Goal: Task Accomplishment & Management: Manage account settings

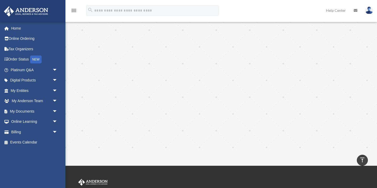
scroll to position [456, 0]
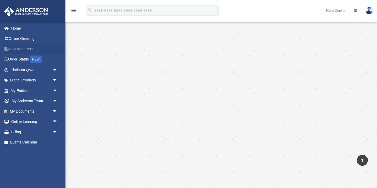
click at [28, 49] on link "Tax Organizers" at bounding box center [35, 49] width 62 height 10
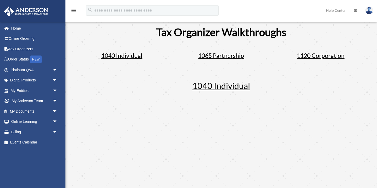
click at [225, 55] on span "1065 Partnership" at bounding box center [221, 55] width 46 height 7
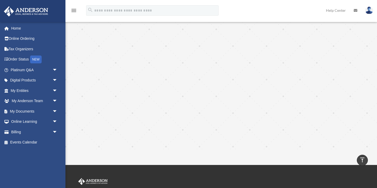
scroll to position [515, 0]
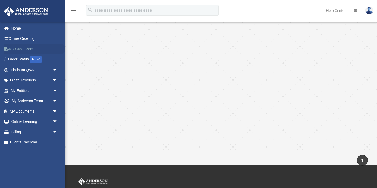
click at [27, 49] on link "Tax Organizers" at bounding box center [35, 49] width 62 height 10
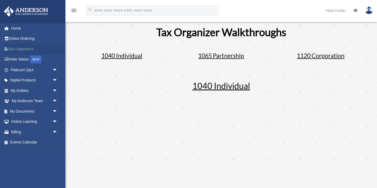
click at [25, 50] on link "Tax Organizers" at bounding box center [35, 49] width 62 height 10
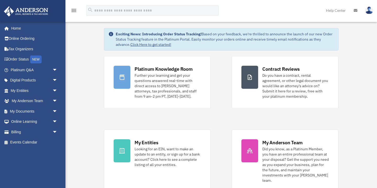
scroll to position [8, 0]
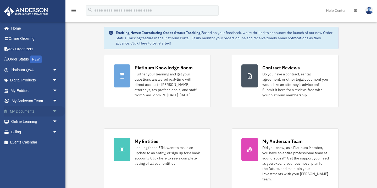
click at [20, 111] on link "My Documents arrow_drop_down" at bounding box center [35, 111] width 62 height 10
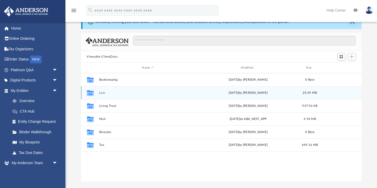
scroll to position [20, 0]
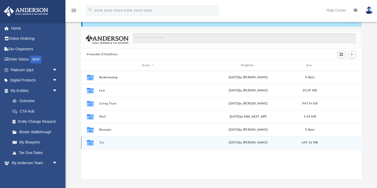
click at [91, 141] on icon "grid" at bounding box center [90, 143] width 7 height 4
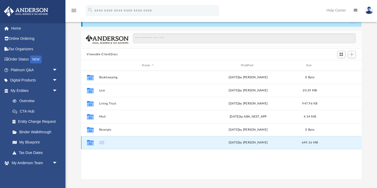
click at [91, 141] on icon "grid" at bounding box center [90, 143] width 7 height 4
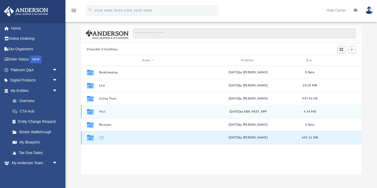
scroll to position [57, 0]
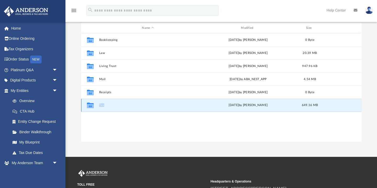
click at [101, 106] on button "Tax" at bounding box center [148, 105] width 98 height 3
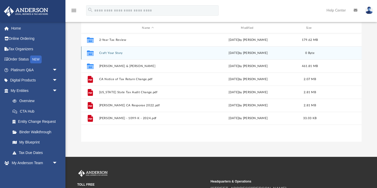
click at [90, 54] on icon "grid" at bounding box center [90, 53] width 7 height 5
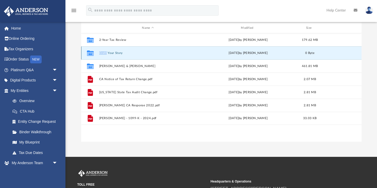
click at [90, 54] on icon "grid" at bounding box center [90, 53] width 7 height 5
click at [113, 53] on button "Craft Your Story" at bounding box center [148, 52] width 98 height 3
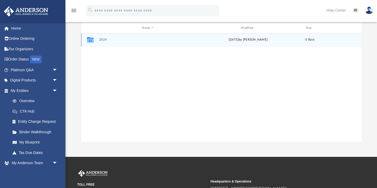
click at [101, 39] on button "2024" at bounding box center [148, 39] width 98 height 3
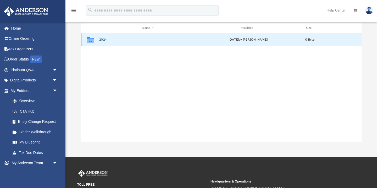
click at [101, 39] on button "2024" at bounding box center [148, 39] width 98 height 3
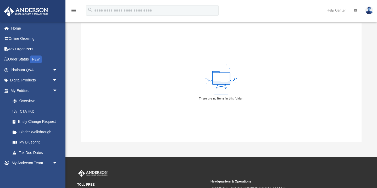
click at [74, 10] on icon "menu" at bounding box center [74, 10] width 6 height 6
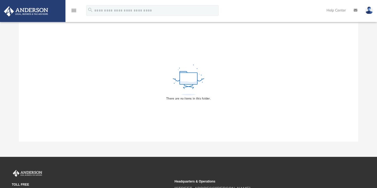
click at [91, 73] on div "There are no items in this folder." at bounding box center [188, 82] width 339 height 119
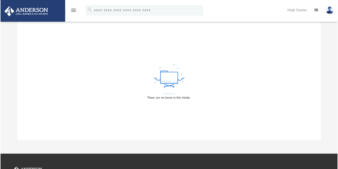
scroll to position [56, 0]
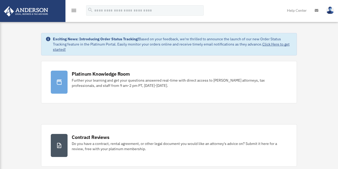
click at [74, 11] on icon "menu" at bounding box center [74, 10] width 6 height 6
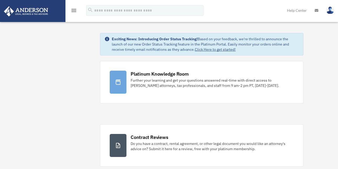
click at [74, 11] on icon "menu" at bounding box center [74, 10] width 6 height 6
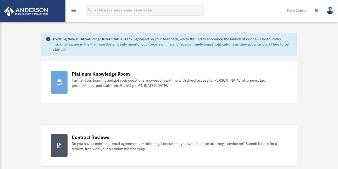
click at [74, 11] on icon "menu" at bounding box center [74, 10] width 6 height 6
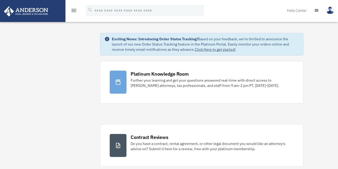
click at [51, 13] on link at bounding box center [33, 11] width 66 height 22
click at [73, 12] on icon "menu" at bounding box center [74, 10] width 6 height 6
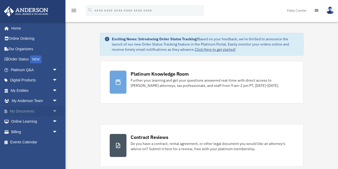
click at [30, 112] on link "My Documents arrow_drop_down" at bounding box center [35, 111] width 62 height 10
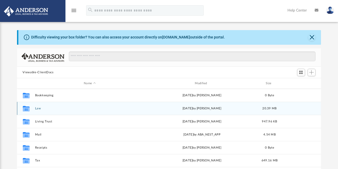
scroll to position [119, 304]
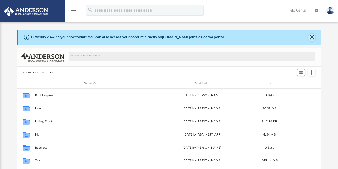
click at [313, 38] on button "Close" at bounding box center [311, 37] width 7 height 7
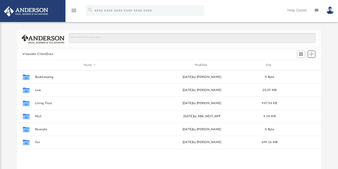
click at [310, 56] on span "Add" at bounding box center [311, 54] width 4 height 4
click at [298, 65] on li "Upload" at bounding box center [304, 64] width 17 height 5
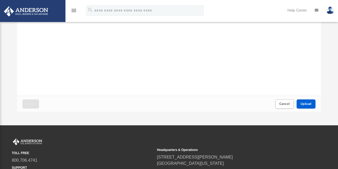
scroll to position [89, 0]
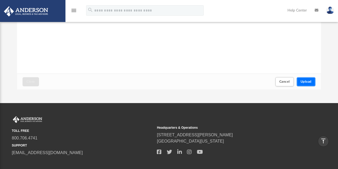
click at [306, 82] on span "Upload" at bounding box center [306, 81] width 11 height 3
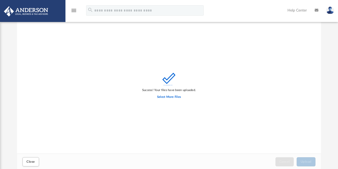
scroll to position [0, 0]
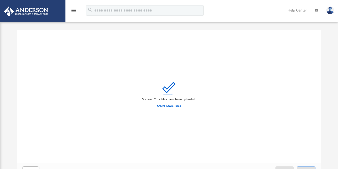
click at [74, 10] on icon "menu" at bounding box center [74, 10] width 6 height 6
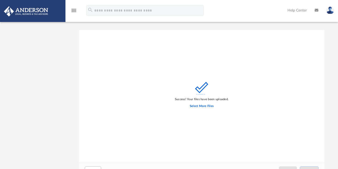
scroll to position [133, 245]
click at [49, 85] on div "App vpiontek@gmail.com Sign Out vpiontek@gmail.com Home Online Ordering Tax Org…" at bounding box center [169, 97] width 338 height 166
click at [47, 13] on img at bounding box center [25, 11] width 47 height 10
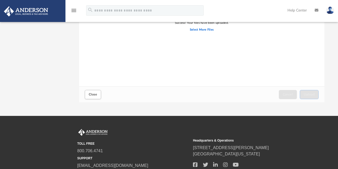
scroll to position [117, 0]
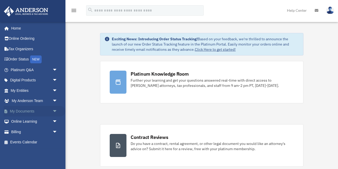
click at [29, 113] on link "My Documents arrow_drop_down" at bounding box center [35, 111] width 62 height 10
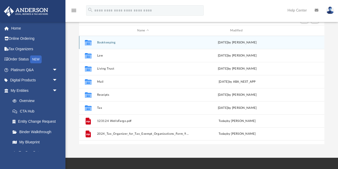
scroll to position [56, 0]
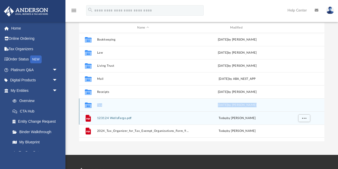
drag, startPoint x: 88, startPoint y: 119, endPoint x: 88, endPoint y: 104, distance: 14.4
click at [88, 104] on div "Collaborated Folder Bookkeeping [DATE] by [PERSON_NAME] Folder Law [DATE] by [P…" at bounding box center [201, 85] width 245 height 105
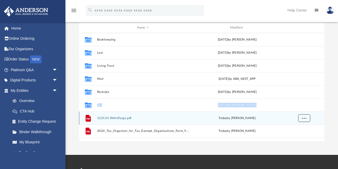
click at [304, 118] on span "More options" at bounding box center [304, 118] width 4 height 3
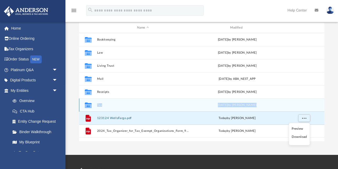
click at [162, 106] on button "Tax" at bounding box center [143, 104] width 92 height 3
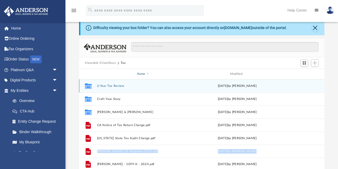
scroll to position [0, 0]
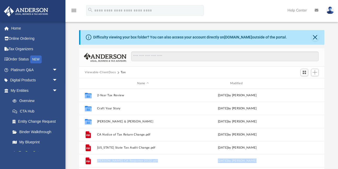
click at [101, 73] on button "Viewable-ClientDocs" at bounding box center [100, 72] width 31 height 5
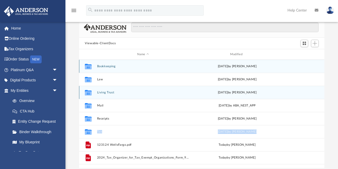
scroll to position [31, 0]
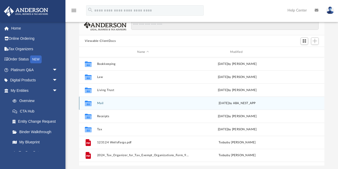
click at [169, 97] on div "Collaborated Folder Mail [DATE] by ABA_NEST_APP" at bounding box center [201, 103] width 245 height 13
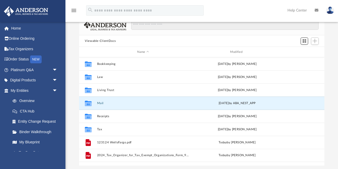
click at [305, 41] on span "Switch to Grid View" at bounding box center [304, 41] width 4 height 4
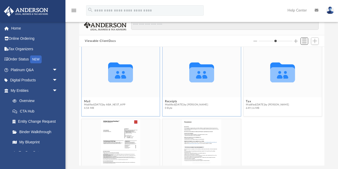
scroll to position [76, 0]
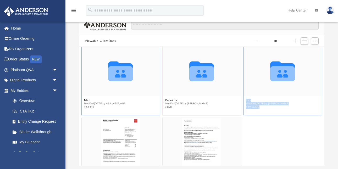
drag, startPoint x: 199, startPoint y: 140, endPoint x: 270, endPoint y: 89, distance: 88.2
click at [270, 89] on div "Collaborated Folder Bookkeeping Modified [DATE] by [PERSON_NAME] 0 Byte Collabo…" at bounding box center [201, 81] width 243 height 218
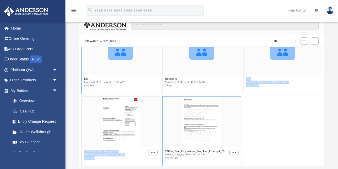
scroll to position [100, 0]
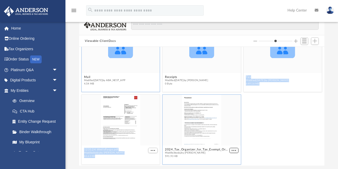
type input "*"
click at [234, 151] on span "More options" at bounding box center [234, 150] width 4 height 3
click at [223, 103] on div "grid" at bounding box center [202, 120] width 78 height 51
drag, startPoint x: 172, startPoint y: 118, endPoint x: 238, endPoint y: 74, distance: 80.1
click at [238, 74] on div "Collaborated Folder Bookkeeping Modified [DATE] by [PERSON_NAME] 0 Byte Collabo…" at bounding box center [201, 57] width 243 height 218
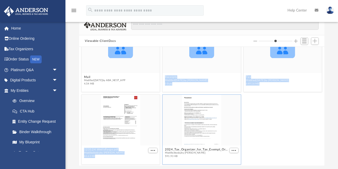
click at [270, 128] on div "123124 WellsFargo.pdf Modified [DATE] by [PERSON_NAME] 82.63 KB 2024_Tax_Organi…" at bounding box center [201, 129] width 243 height 73
